Goal: Transaction & Acquisition: Purchase product/service

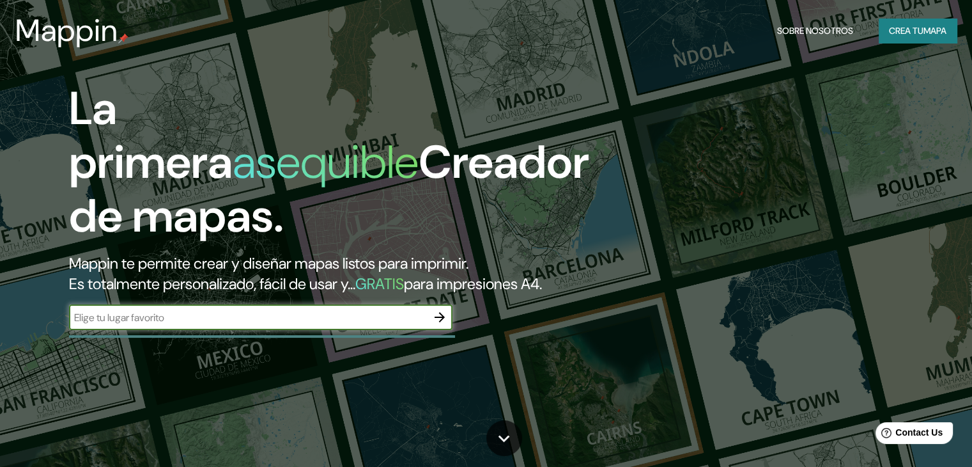
click at [282, 325] on input "text" at bounding box center [248, 317] width 358 height 15
type input "c"
type input "quindio"
click at [431, 330] on button "button" at bounding box center [440, 317] width 26 height 26
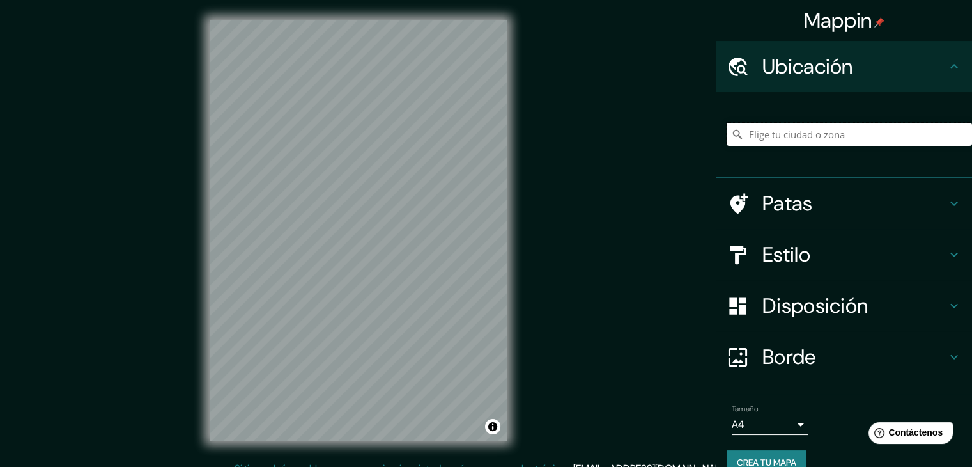
click at [805, 132] on input "Elige tu ciudad o zona" at bounding box center [849, 134] width 245 height 23
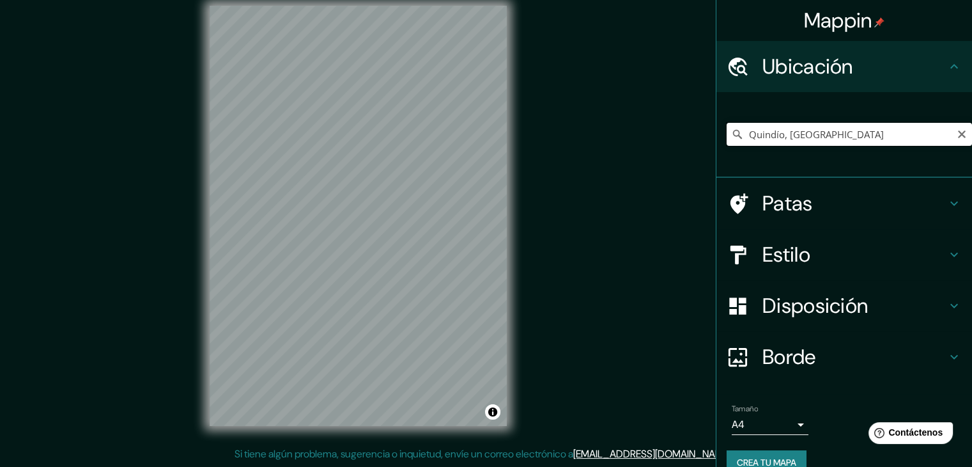
click at [837, 132] on input "Quindío, [GEOGRAPHIC_DATA]" at bounding box center [849, 134] width 245 height 23
click at [845, 132] on input "Quindío, [GEOGRAPHIC_DATA]" at bounding box center [849, 134] width 245 height 23
click at [785, 307] on font "Disposición" at bounding box center [814, 305] width 105 height 27
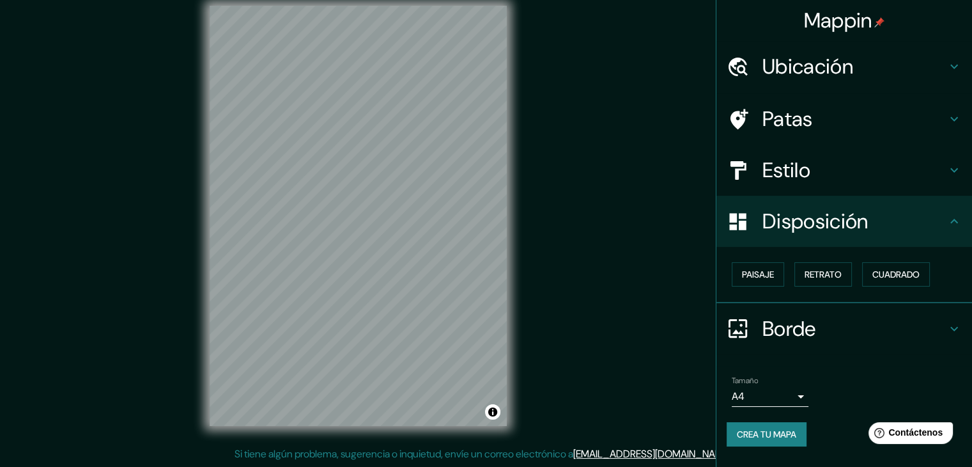
click at [785, 160] on font "Estilo" at bounding box center [786, 170] width 48 height 27
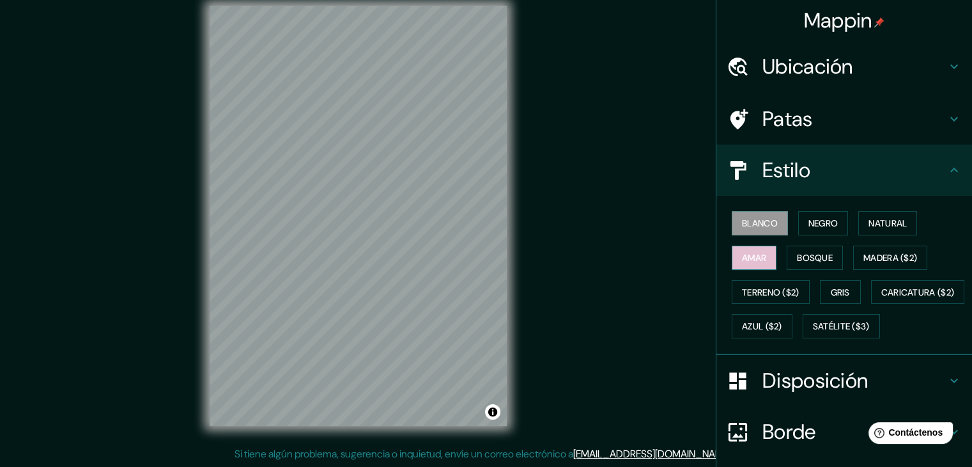
click at [767, 255] on button "Amar" at bounding box center [754, 257] width 45 height 24
click at [797, 254] on font "Bosque" at bounding box center [815, 258] width 36 height 12
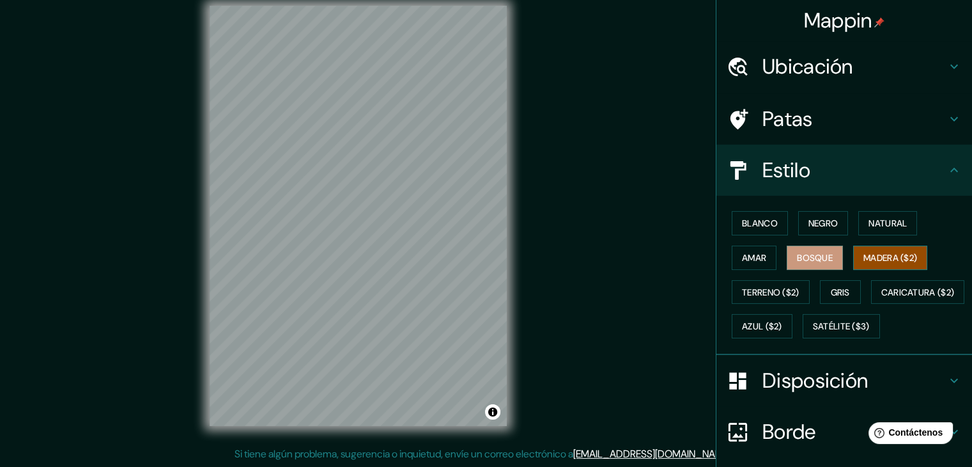
click at [897, 252] on font "Madera ($2)" at bounding box center [890, 258] width 54 height 12
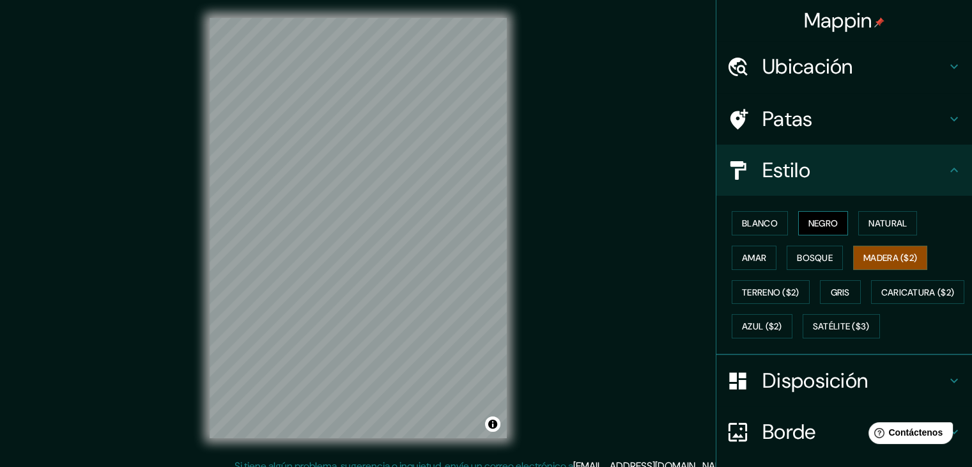
scroll to position [0, 0]
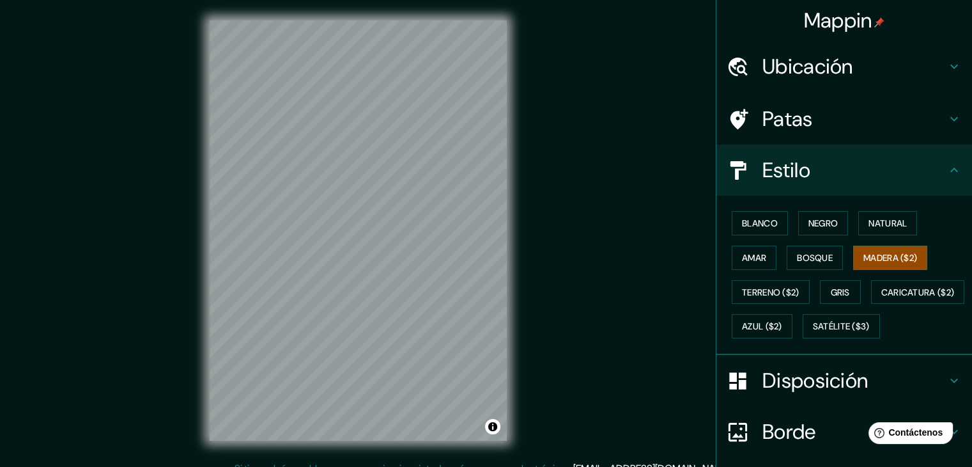
click at [837, 56] on font "Ubicación" at bounding box center [807, 66] width 91 height 27
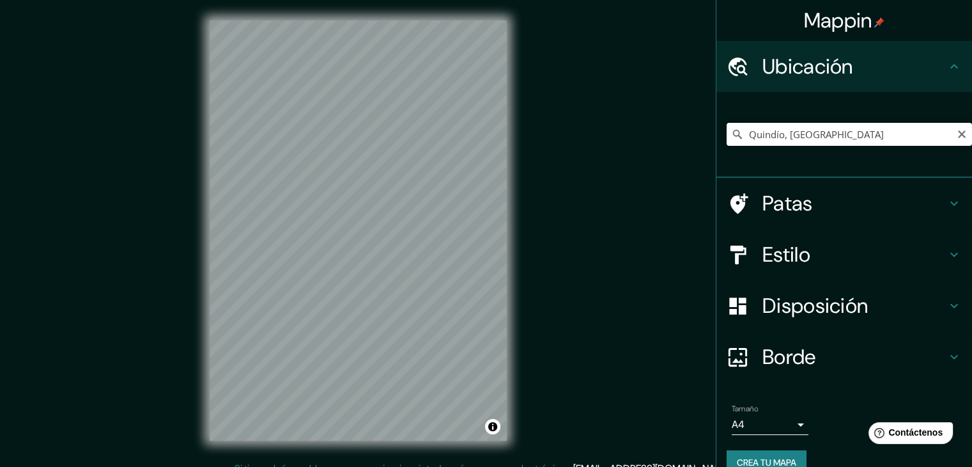
drag, startPoint x: 779, startPoint y: 132, endPoint x: 711, endPoint y: 136, distance: 67.9
click at [716, 136] on div "Quindío, [GEOGRAPHIC_DATA]" at bounding box center [844, 135] width 256 height 86
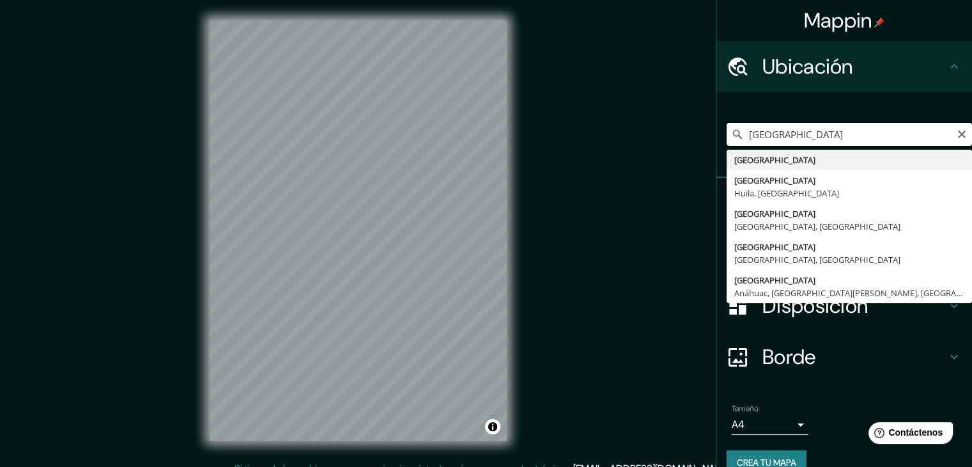
type input "[GEOGRAPHIC_DATA]"
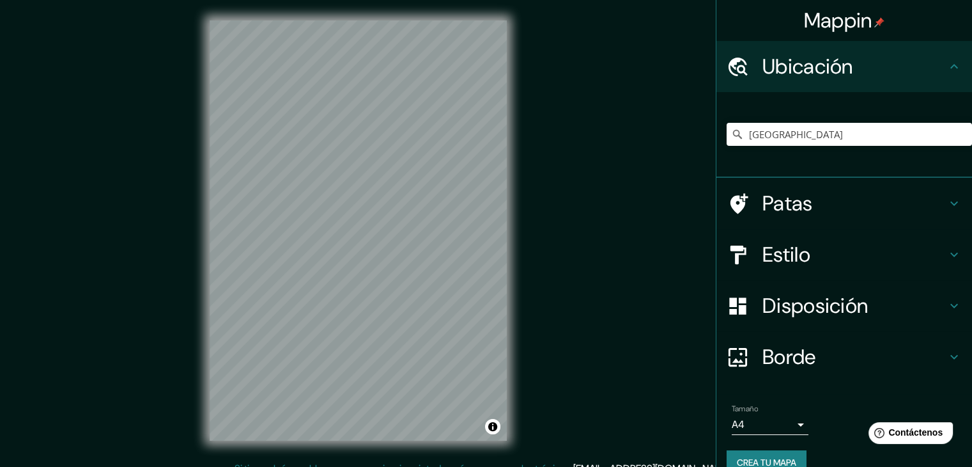
scroll to position [12, 0]
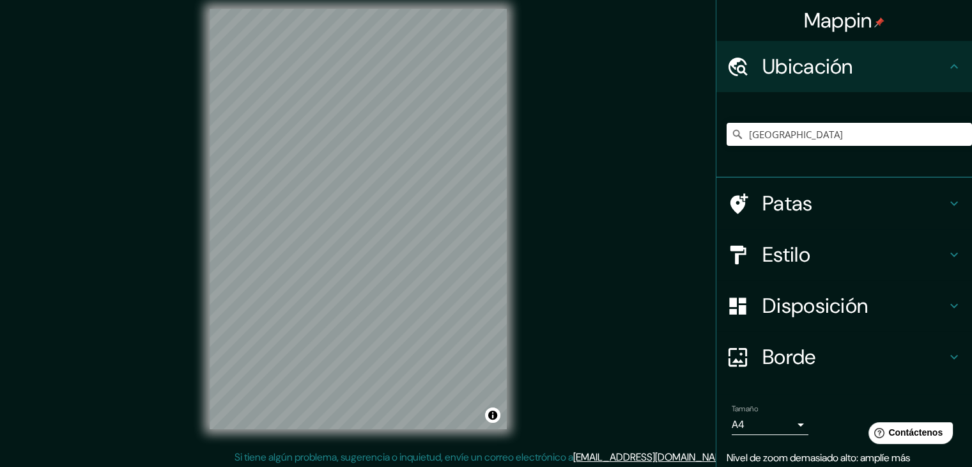
click at [769, 254] on font "Estilo" at bounding box center [786, 254] width 48 height 27
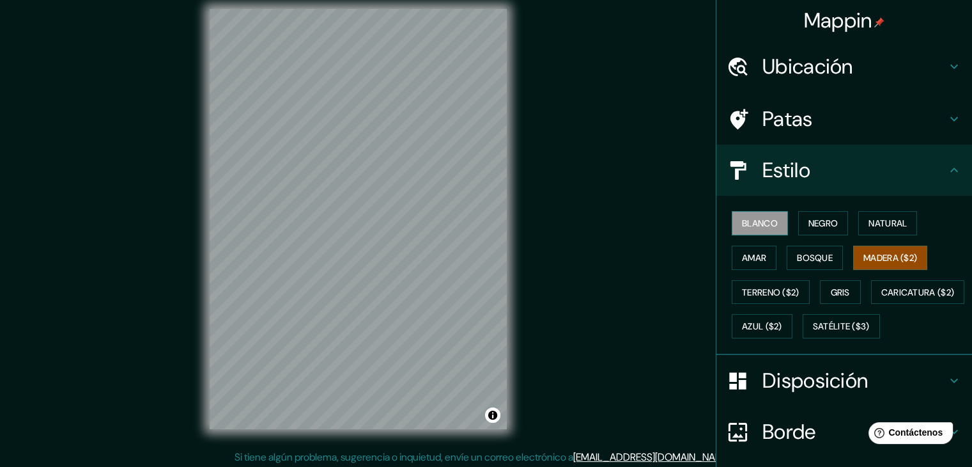
click at [746, 228] on font "Blanco" at bounding box center [760, 223] width 36 height 12
click at [817, 222] on font "Negro" at bounding box center [823, 223] width 30 height 12
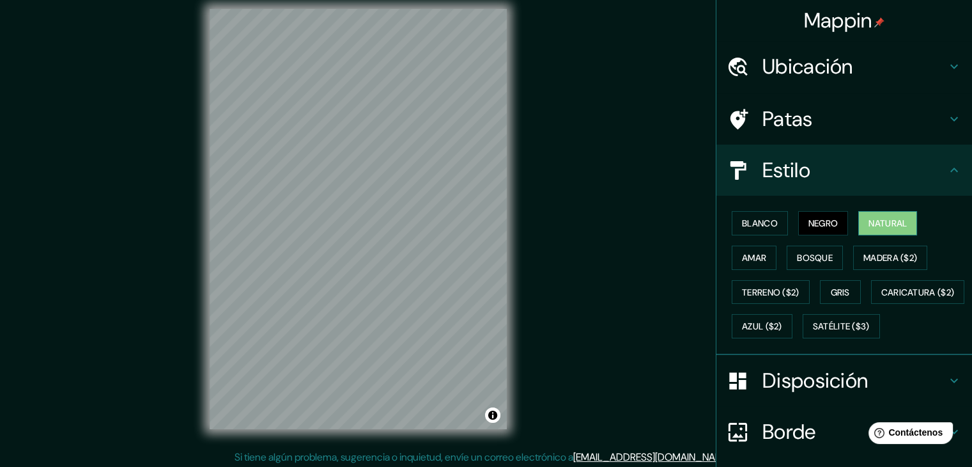
click at [872, 221] on font "Natural" at bounding box center [888, 223] width 38 height 12
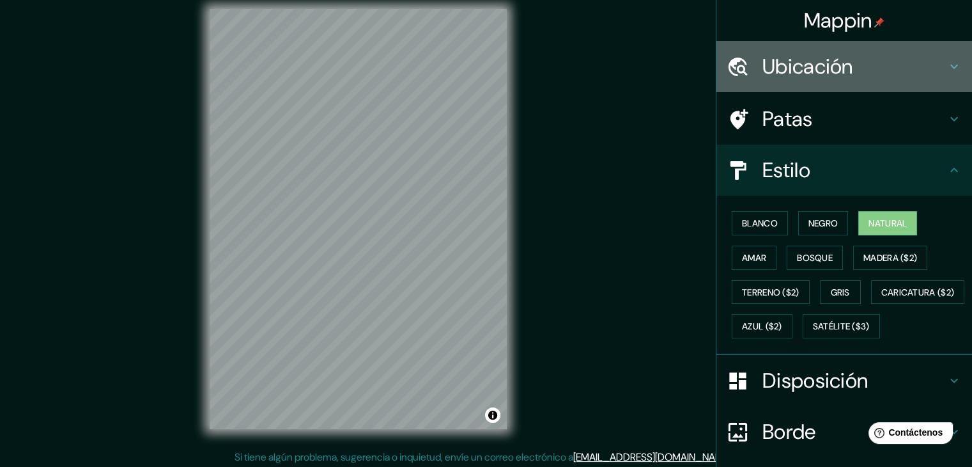
click at [812, 68] on font "Ubicación" at bounding box center [807, 66] width 91 height 27
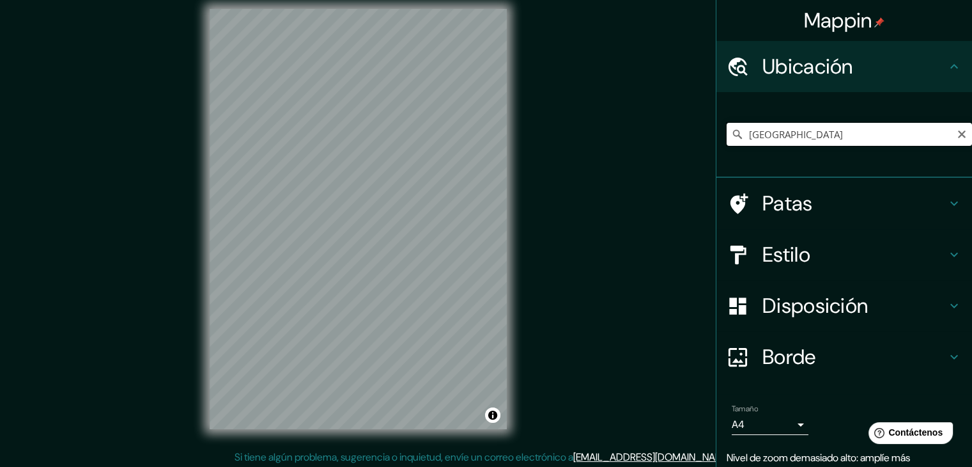
click at [811, 140] on input "[GEOGRAPHIC_DATA]" at bounding box center [849, 134] width 245 height 23
drag, startPoint x: 820, startPoint y: 131, endPoint x: 684, endPoint y: 130, distance: 135.5
click at [684, 130] on div "Mappin Ubicación [GEOGRAPHIC_DATA] Patas Estilo Disposición [PERSON_NAME] un [P…" at bounding box center [486, 228] width 972 height 481
click at [810, 129] on input "[GEOGRAPHIC_DATA]" at bounding box center [849, 134] width 245 height 23
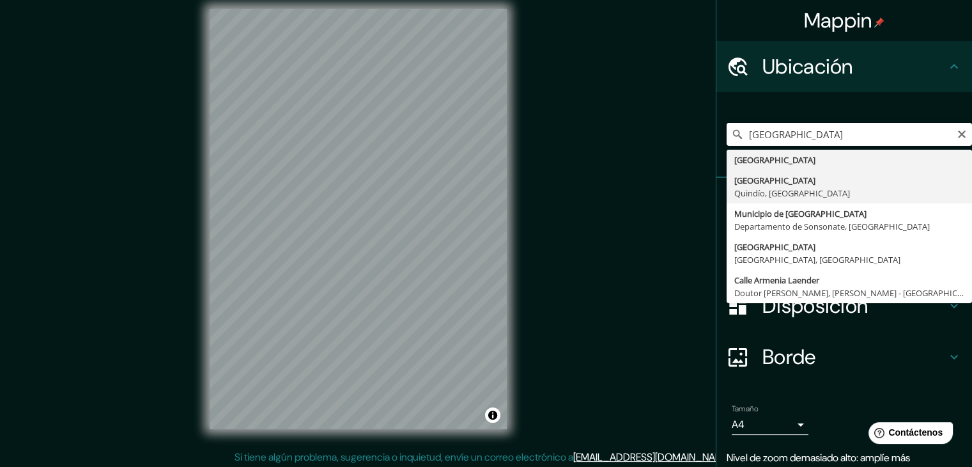
type input "[GEOGRAPHIC_DATA], [GEOGRAPHIC_DATA], [GEOGRAPHIC_DATA]"
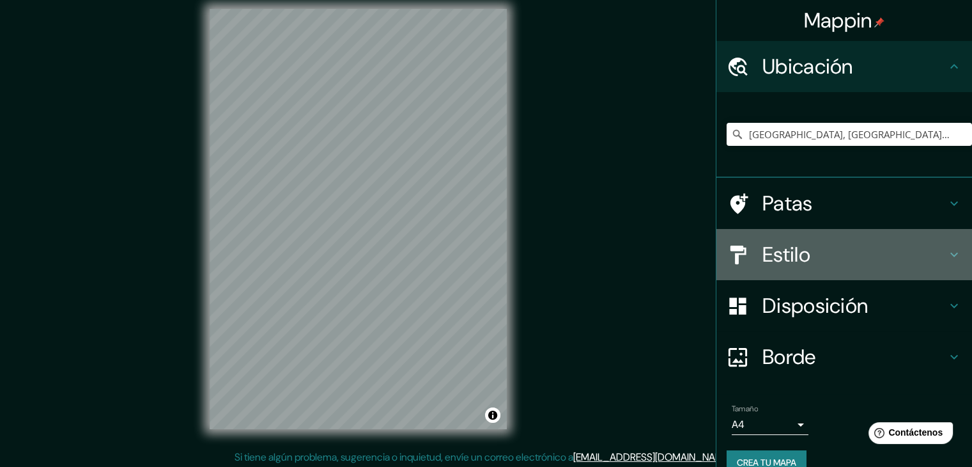
click at [777, 247] on font "Estilo" at bounding box center [786, 254] width 48 height 27
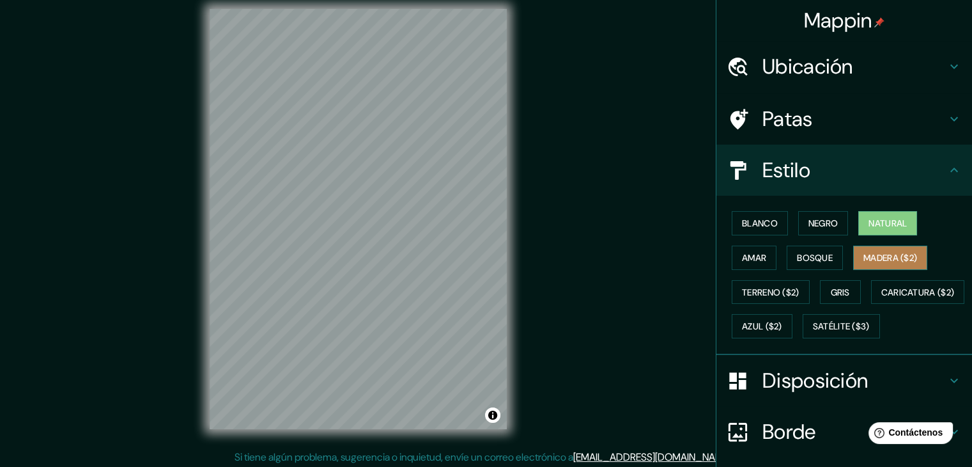
click at [887, 258] on font "Madera ($2)" at bounding box center [890, 258] width 54 height 12
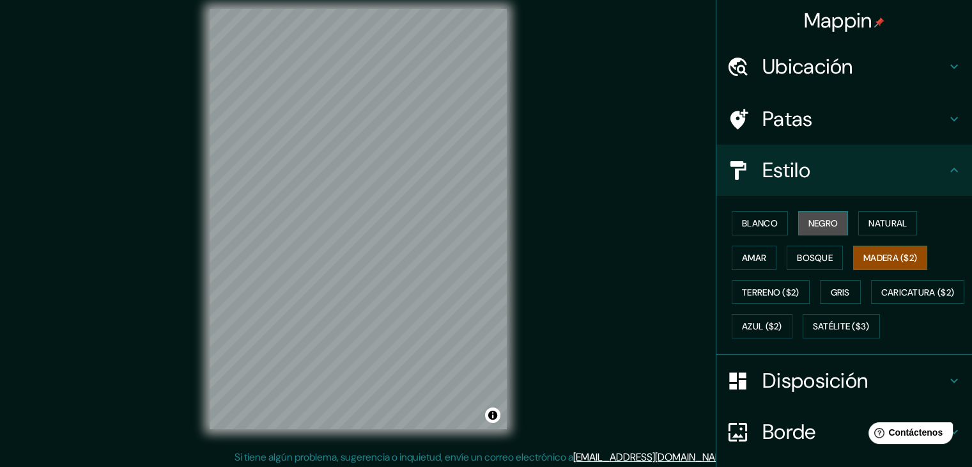
click at [798, 223] on button "Negro" at bounding box center [823, 223] width 50 height 24
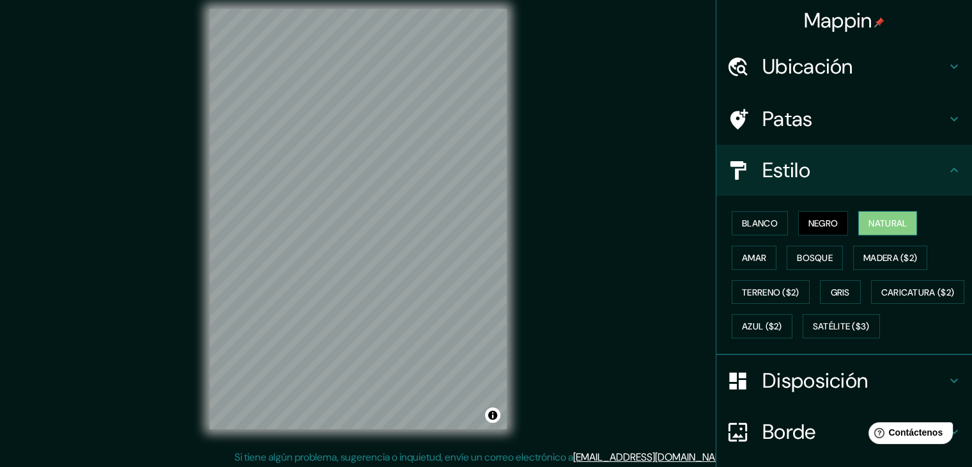
click at [876, 222] on font "Natural" at bounding box center [888, 223] width 38 height 12
